Goal: Information Seeking & Learning: Understand process/instructions

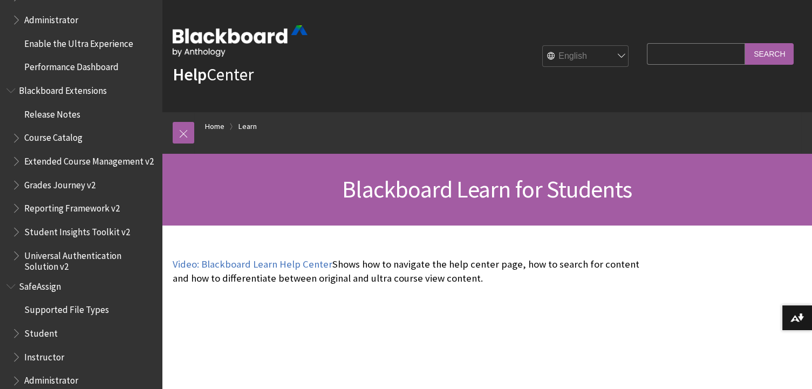
scroll to position [1347, 0]
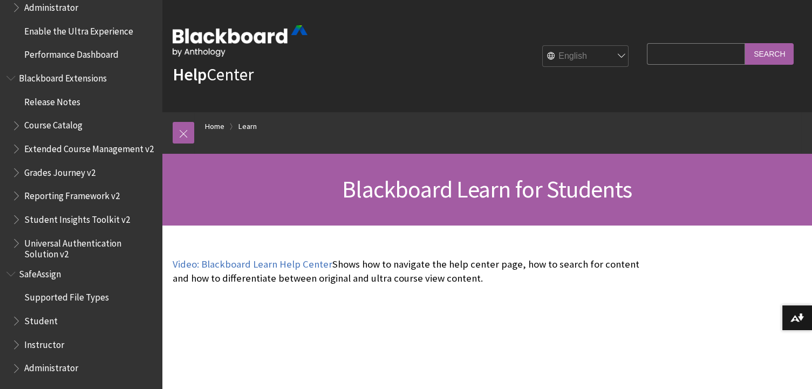
click at [683, 54] on input "Search Query" at bounding box center [696, 53] width 98 height 21
type input "how to leave organizations"
click at [745, 43] on input "Search" at bounding box center [769, 53] width 49 height 21
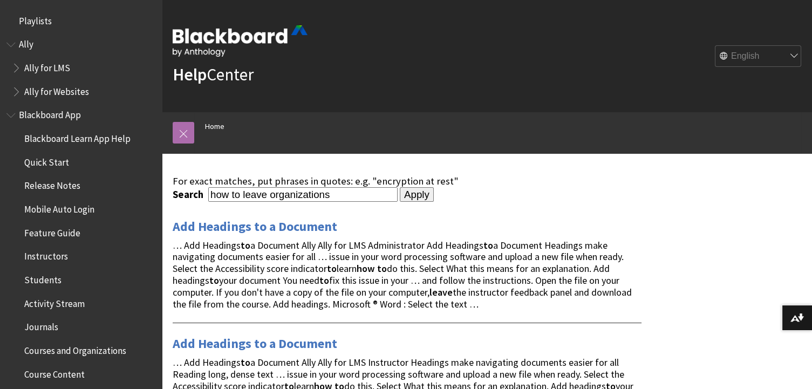
click at [182, 123] on link at bounding box center [184, 133] width 22 height 22
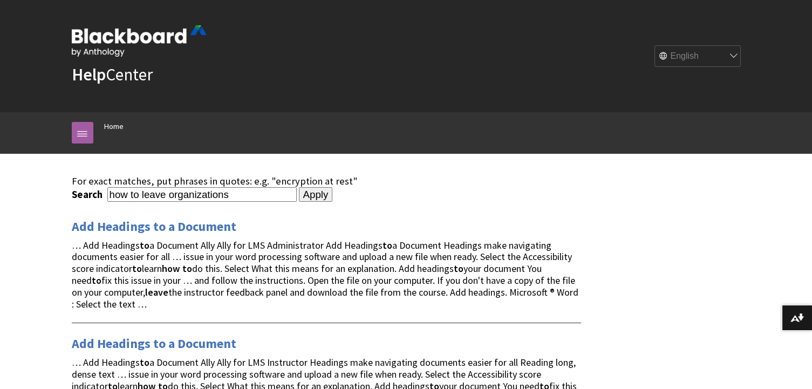
click at [263, 190] on input "how to leave organizations" at bounding box center [201, 194] width 189 height 15
click at [135, 192] on input "how to leave organizations" at bounding box center [201, 194] width 189 height 15
type input "leave organizations"
click at [306, 198] on input "Apply" at bounding box center [316, 194] width 34 height 15
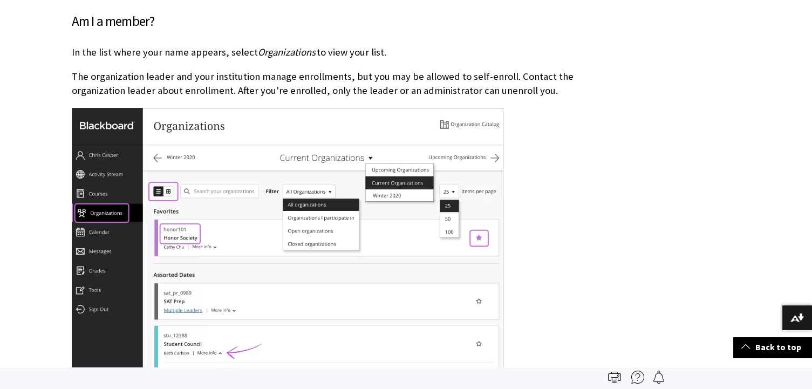
scroll to position [817, 0]
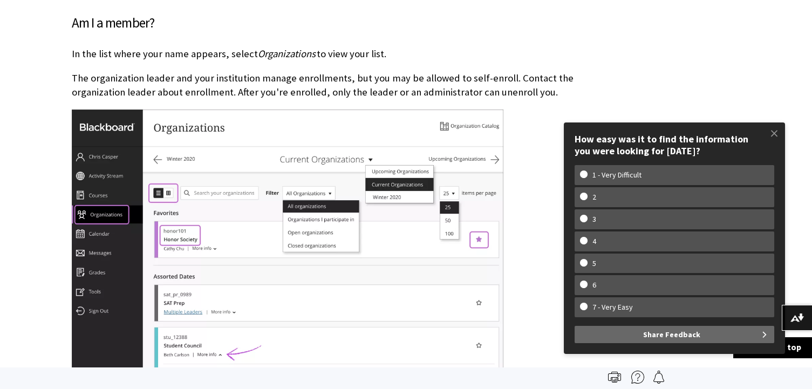
click at [536, 296] on div at bounding box center [327, 271] width 510 height 322
click at [777, 135] on span at bounding box center [774, 133] width 23 height 23
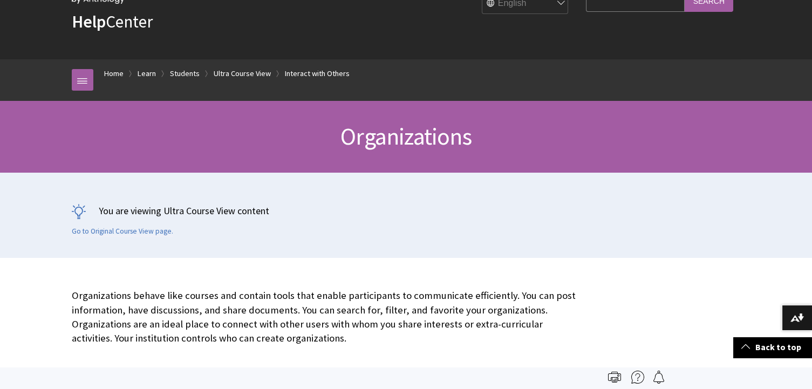
scroll to position [0, 0]
